Goal: Find specific page/section: Find specific page/section

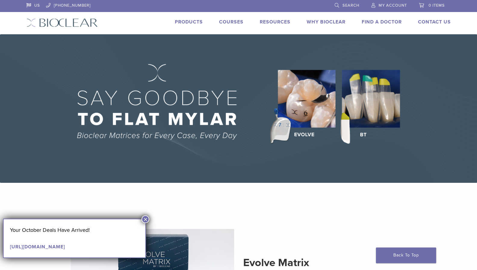
click at [236, 23] on link "Courses" at bounding box center [231, 22] width 24 height 6
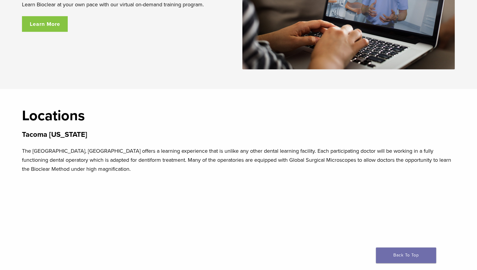
scroll to position [1131, 0]
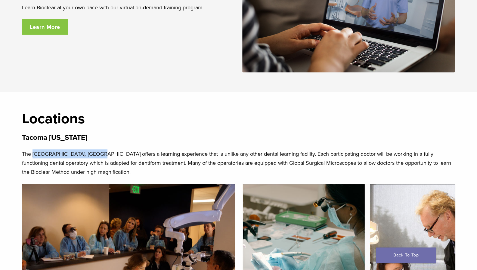
drag, startPoint x: 33, startPoint y: 154, endPoint x: 91, endPoint y: 149, distance: 58.6
click at [91, 149] on div "Locations Tacoma Washington The Bioclear Learning Center, Tacoma offers a learn…" at bounding box center [238, 272] width 433 height 320
copy p "Bioclear Learning Center,"
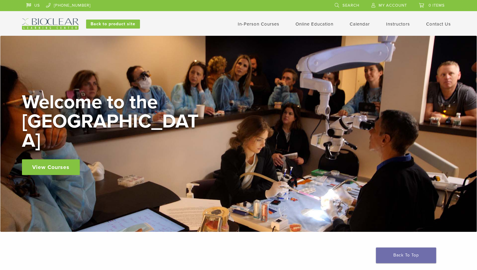
click at [439, 24] on link "Contact Us" at bounding box center [438, 23] width 25 height 5
